Goal: Answer question/provide support

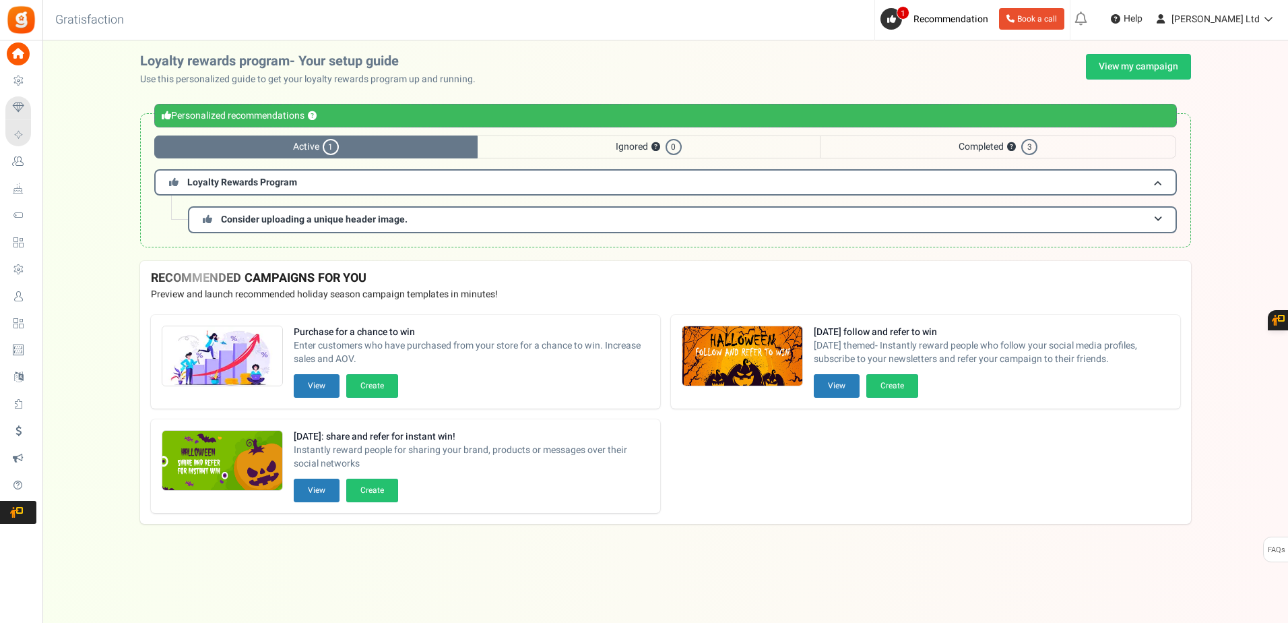
click at [0, 0] on span "Users" at bounding box center [0, 0] width 0 height 0
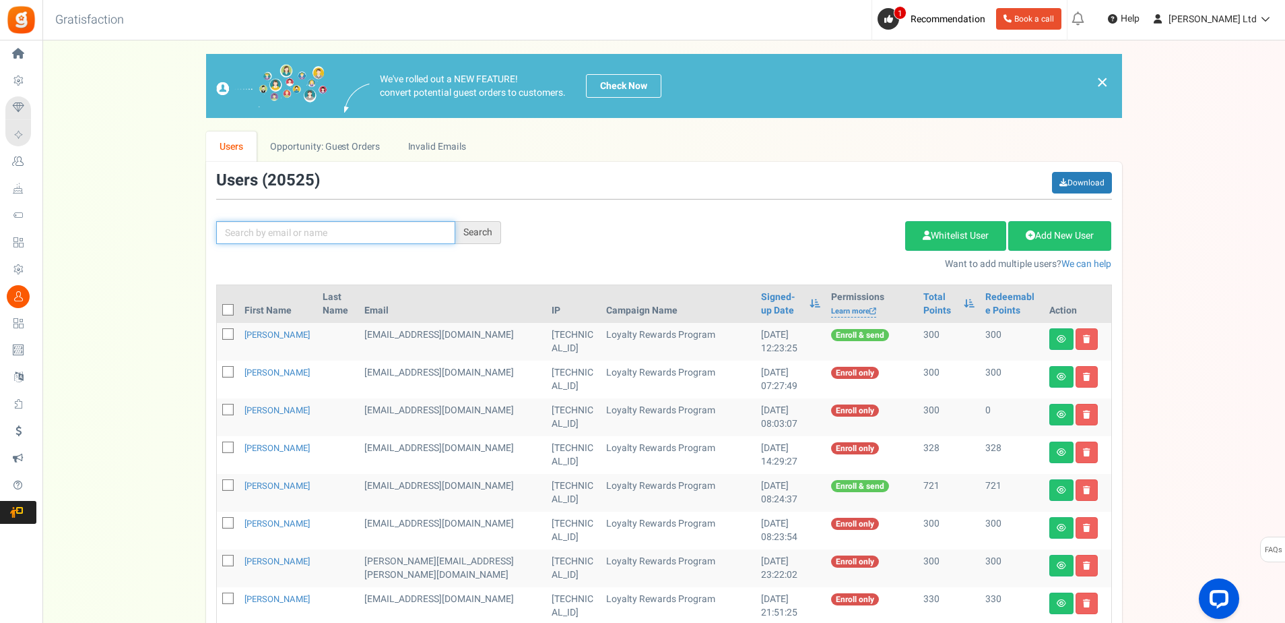
click at [298, 236] on input "text" at bounding box center [335, 232] width 239 height 23
paste input "[EMAIL_ADDRESS][DOMAIN_NAME]"
type input "[EMAIL_ADDRESS][DOMAIN_NAME]"
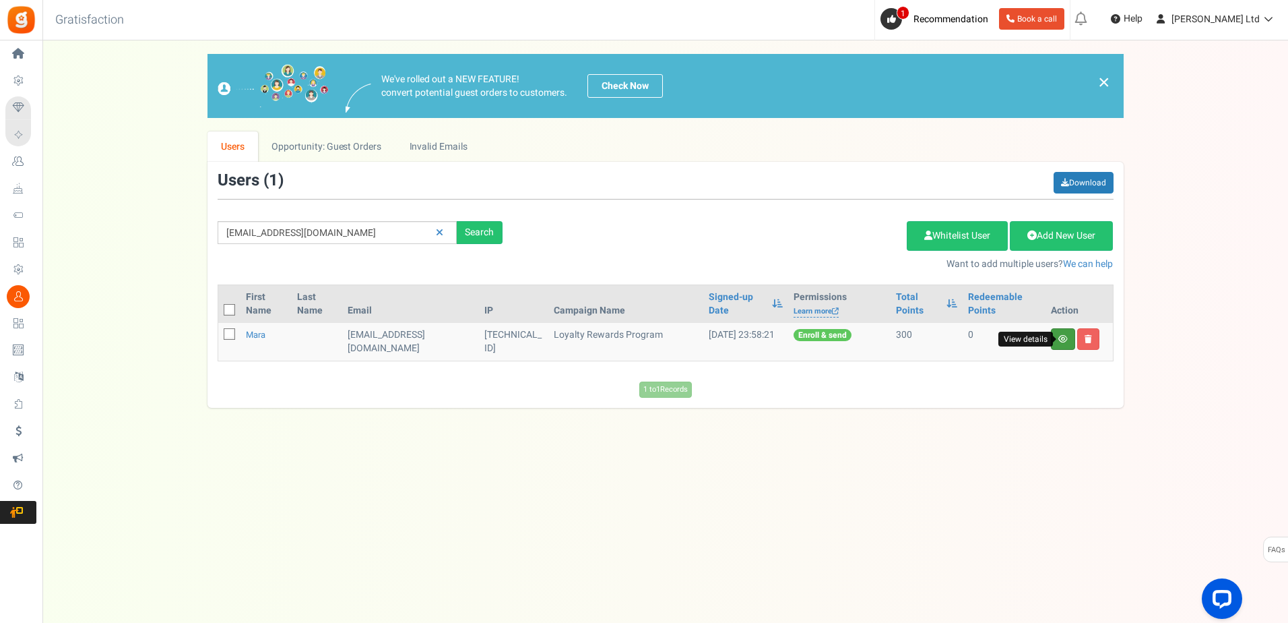
click at [1060, 337] on icon at bounding box center [1062, 339] width 9 height 8
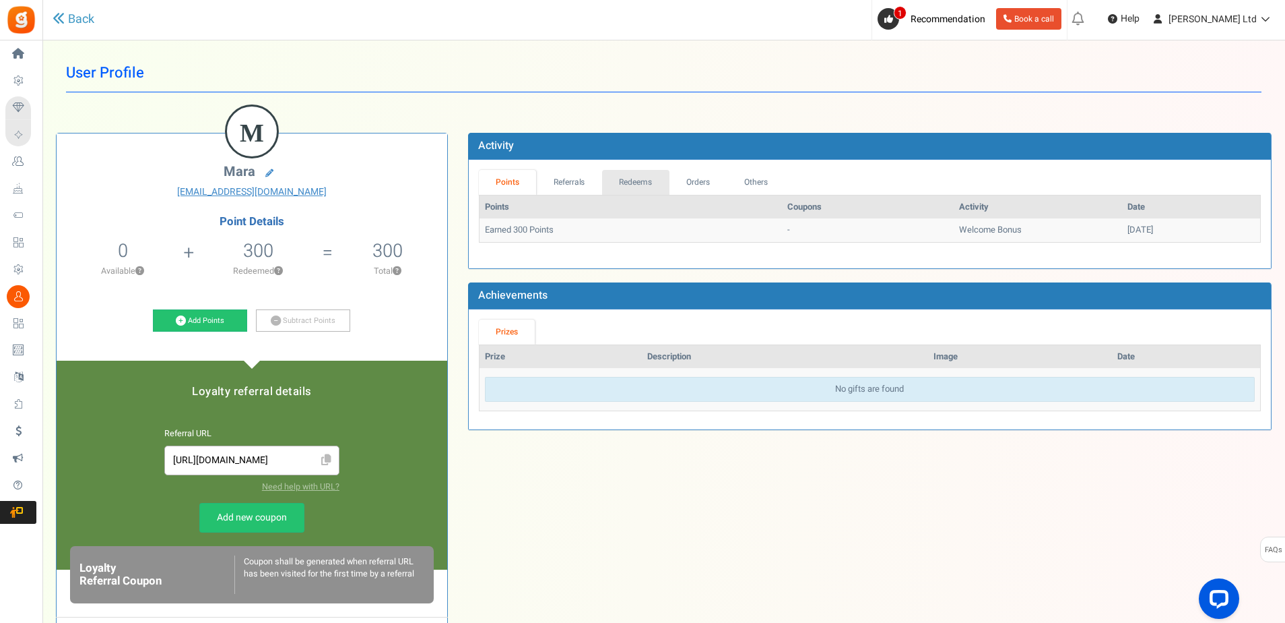
click at [624, 182] on link "Redeems" at bounding box center [635, 182] width 67 height 25
click at [697, 180] on link "Orders" at bounding box center [698, 182] width 58 height 25
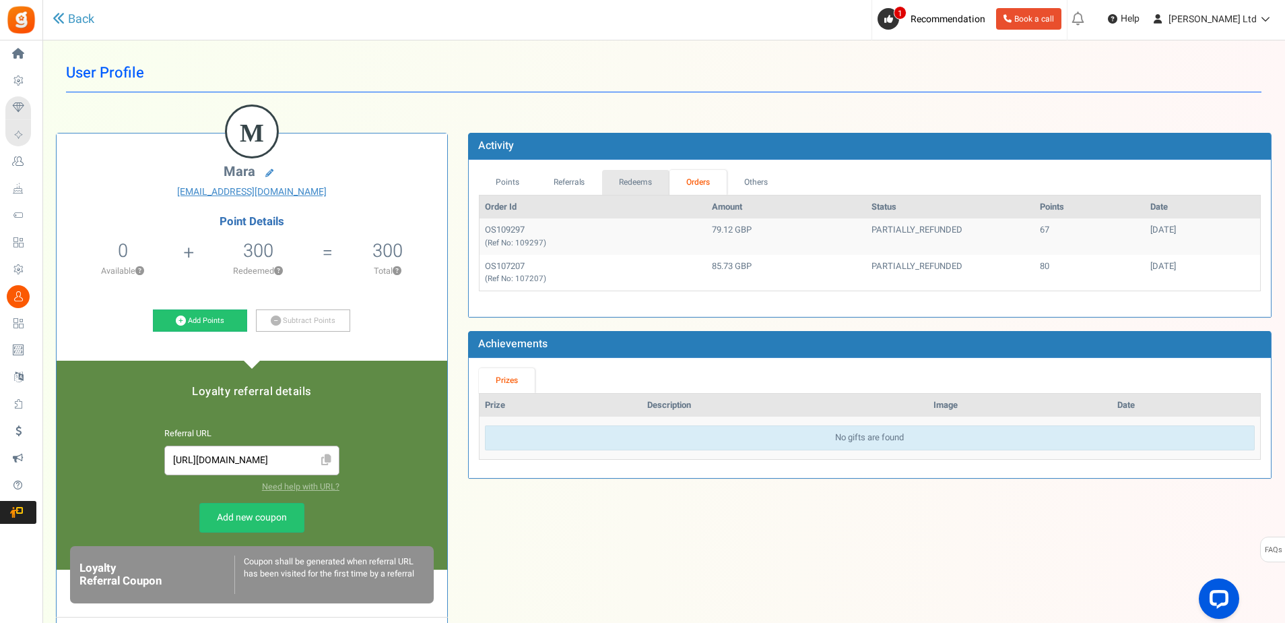
click at [627, 181] on link "Redeems" at bounding box center [635, 182] width 67 height 25
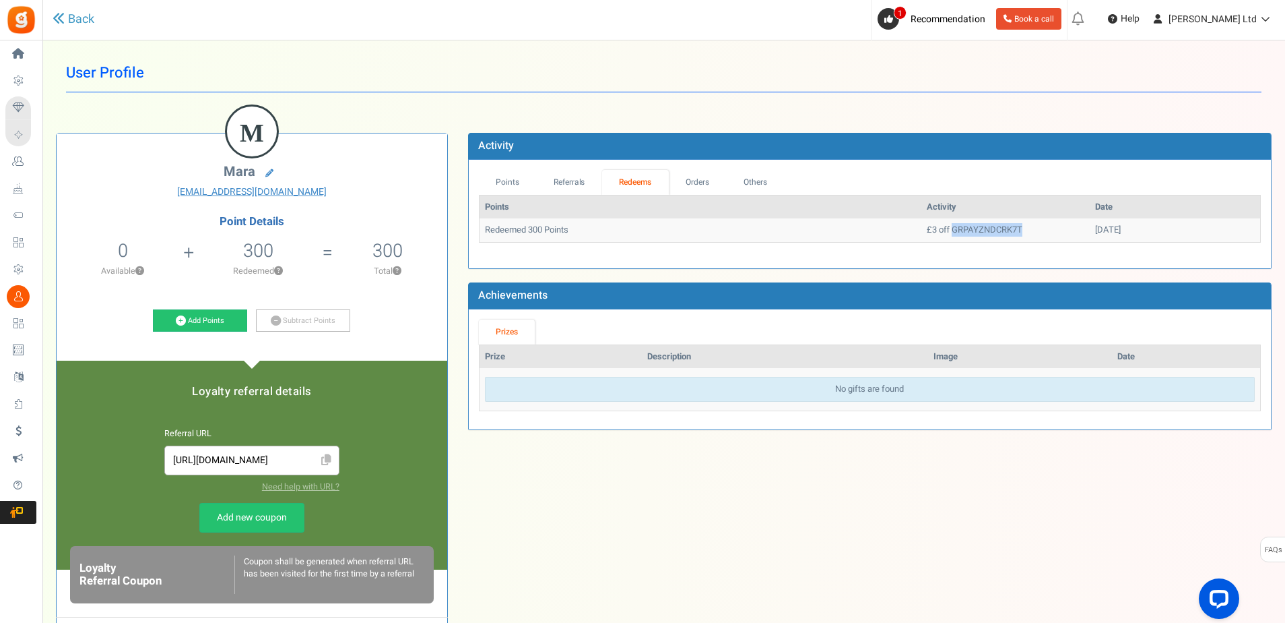
drag, startPoint x: 967, startPoint y: 227, endPoint x: 895, endPoint y: 231, distance: 72.2
click at [922, 231] on td "£3 off GRPAYZNDCRK7T" at bounding box center [1006, 230] width 168 height 24
copy td "GRPAYZNDCRK7T"
